Goal: Navigation & Orientation: Go to known website

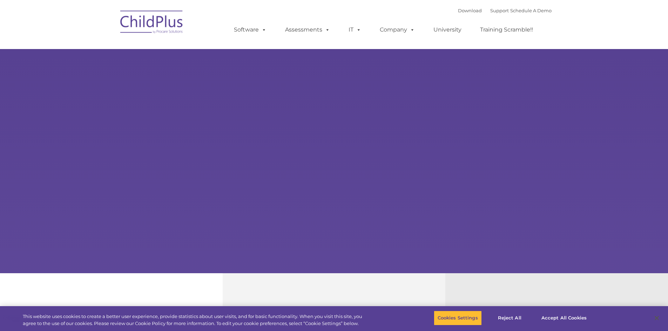
select select "MEDIUM"
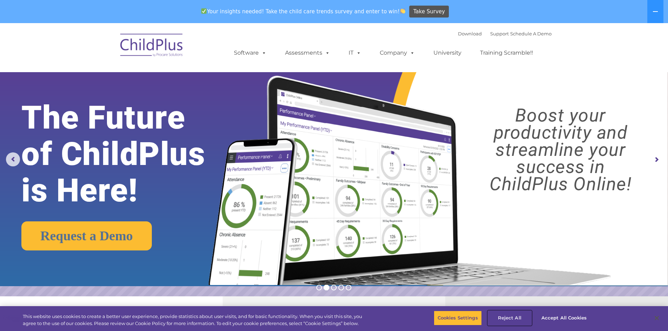
click at [513, 316] on button "Reject All" at bounding box center [510, 318] width 44 height 15
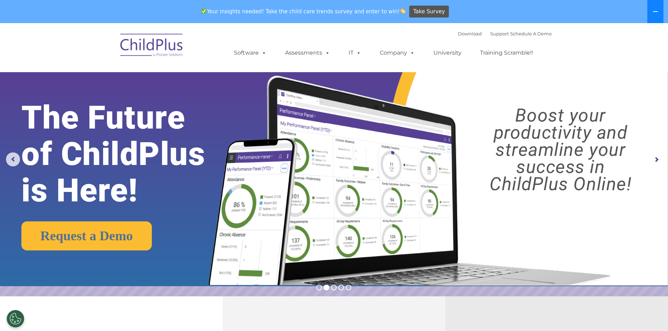
click at [657, 9] on icon at bounding box center [656, 12] width 6 height 6
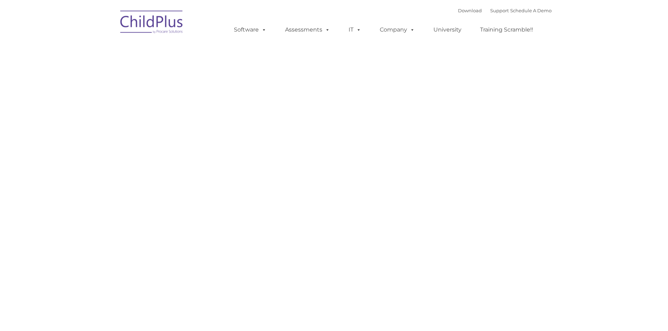
type input ""
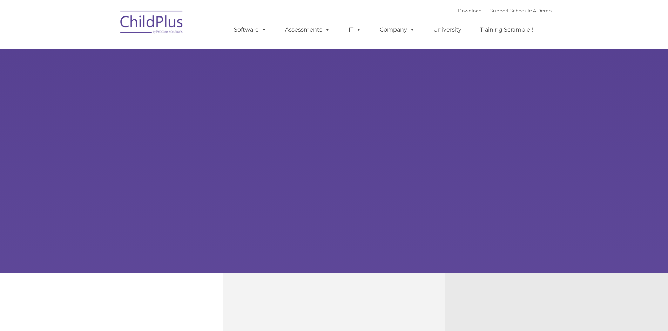
type input ""
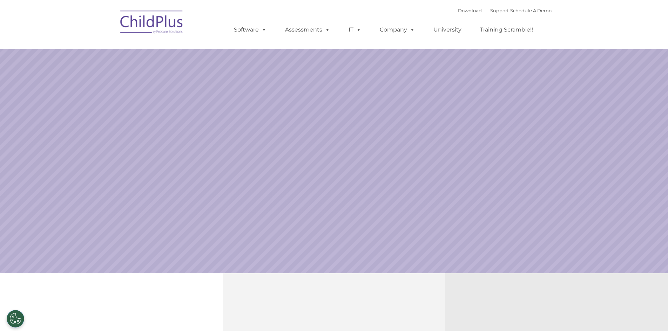
select select "MEDIUM"
